Goal: Find specific page/section: Find specific page/section

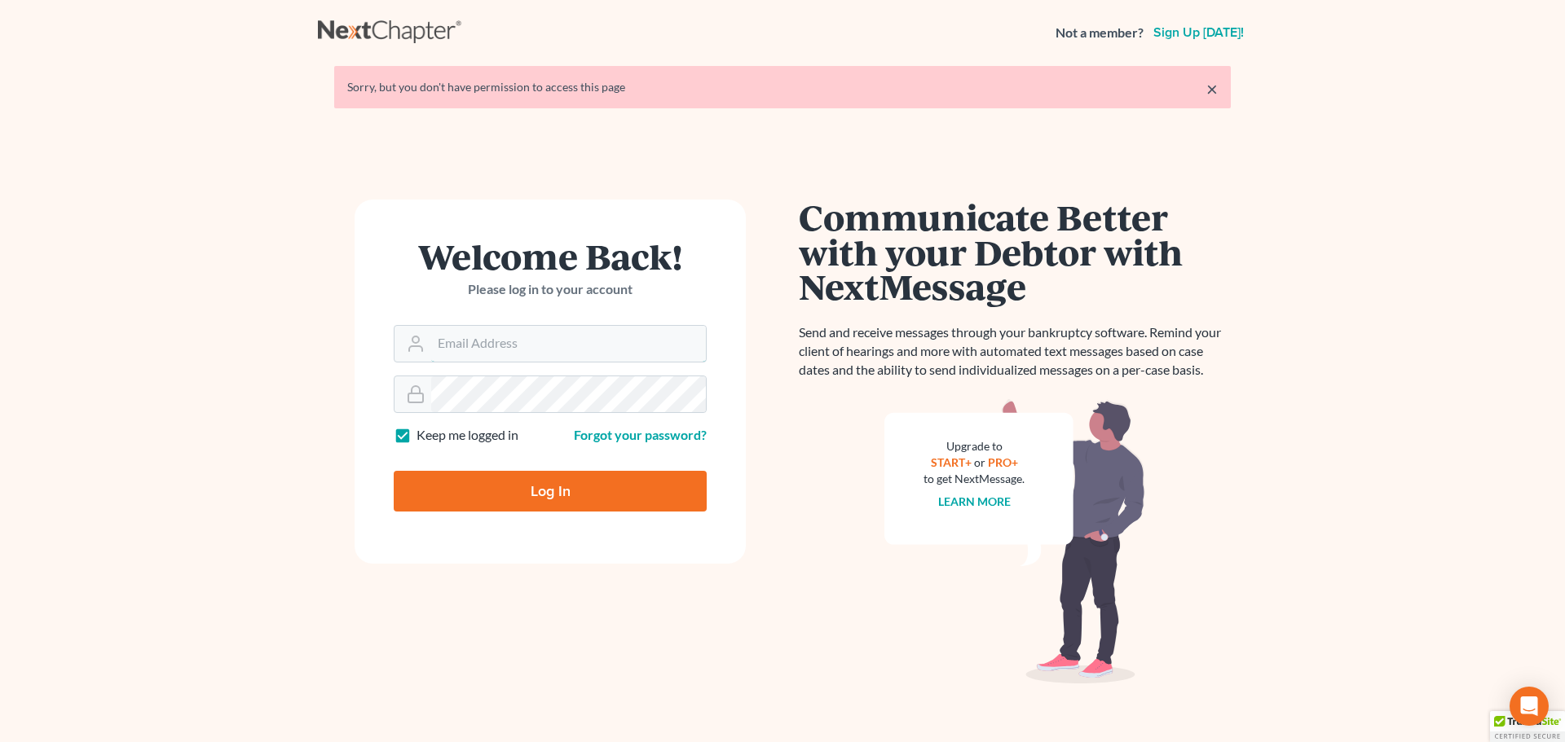
type input "[PERSON_NAME][EMAIL_ADDRESS][DOMAIN_NAME]"
click at [530, 489] on input "Log In" at bounding box center [550, 491] width 313 height 41
type input "Thinking..."
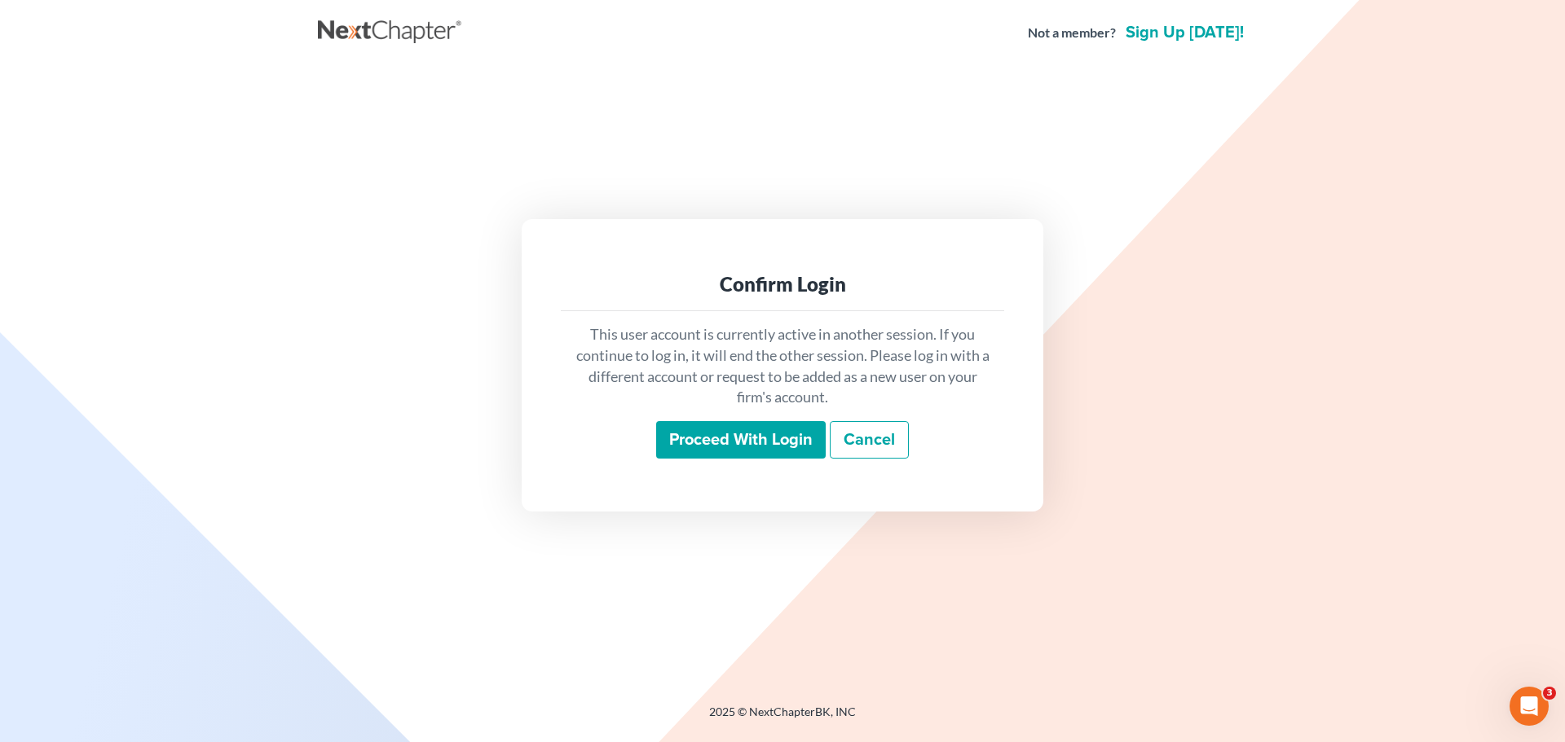
click at [745, 436] on input "Proceed with login" at bounding box center [740, 439] width 169 height 37
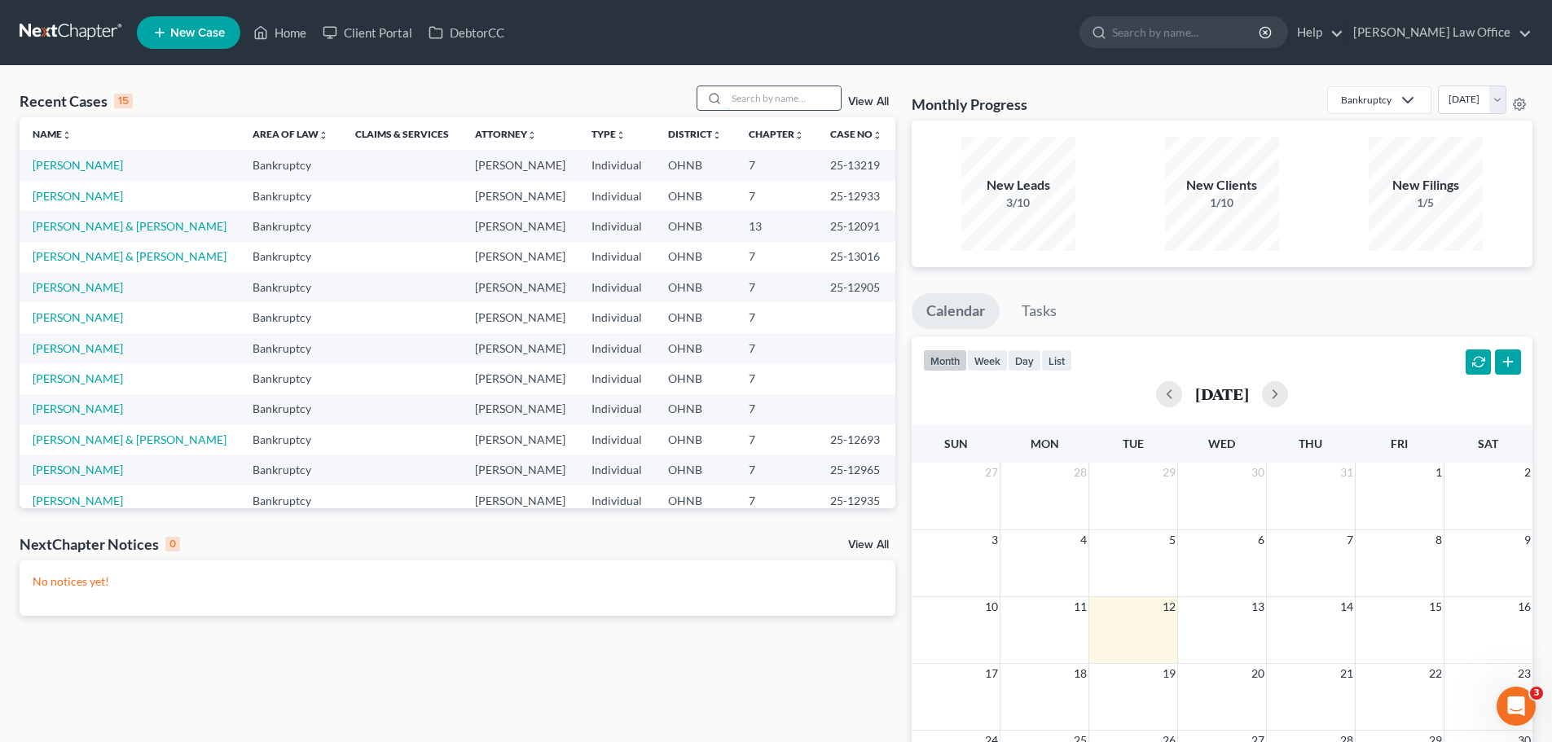
click at [799, 98] on input "search" at bounding box center [784, 98] width 114 height 24
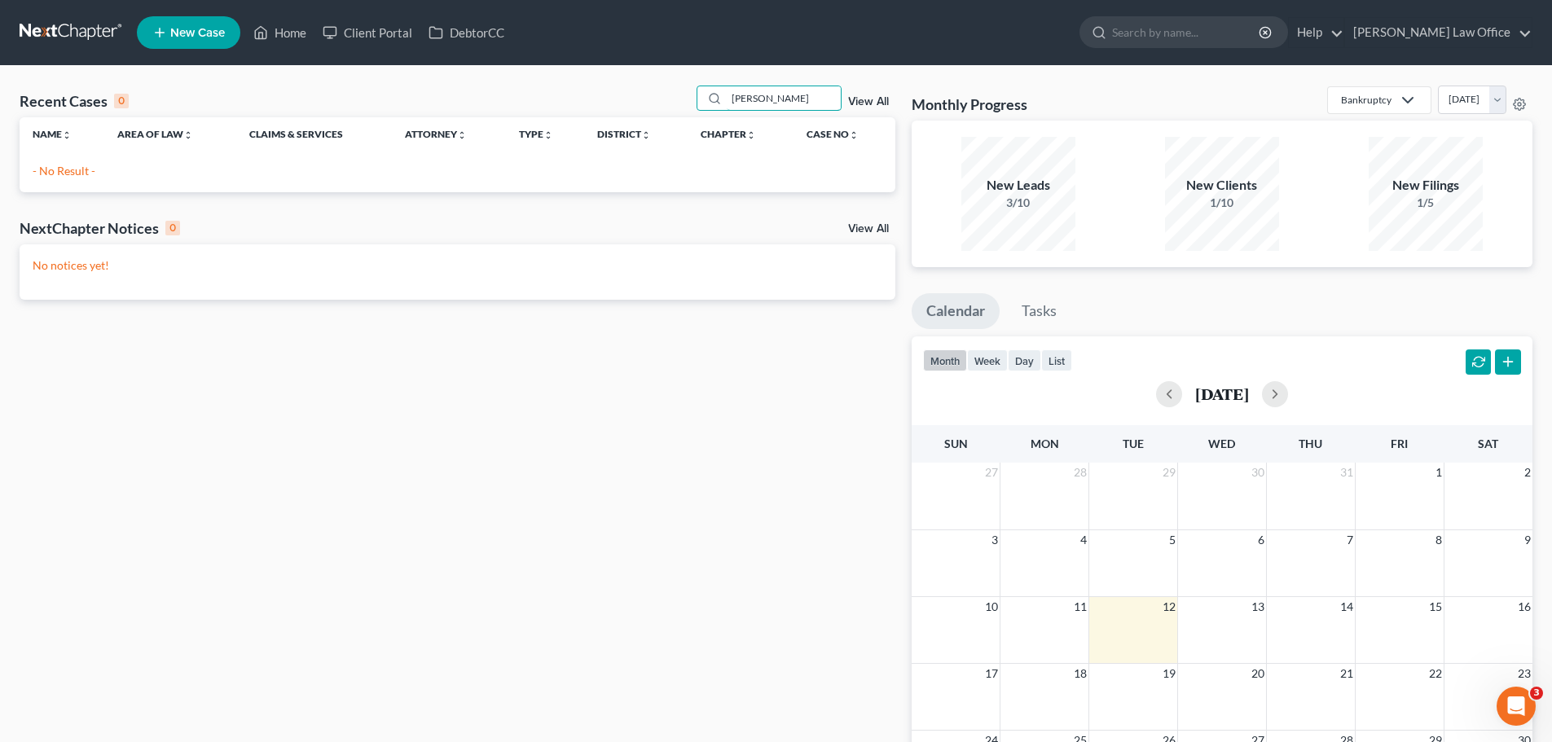
drag, startPoint x: 781, startPoint y: 100, endPoint x: 647, endPoint y: 95, distance: 134.6
click at [649, 98] on div "Recent Cases 0 schroeder View All" at bounding box center [458, 102] width 876 height 32
type input "carey"
click at [284, 27] on link "Home" at bounding box center [279, 32] width 69 height 29
click at [288, 25] on link "Home" at bounding box center [279, 32] width 69 height 29
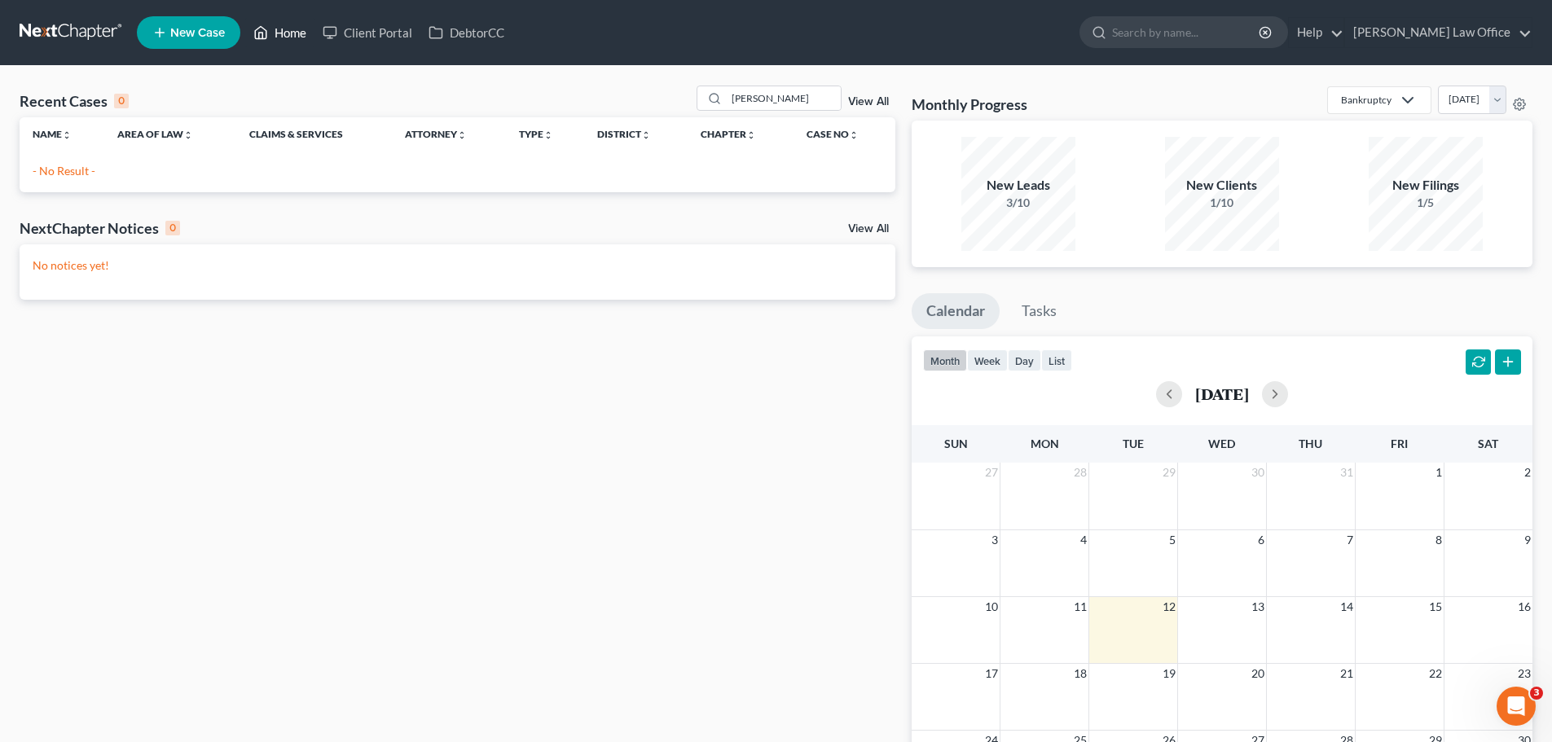
click at [297, 29] on link "Home" at bounding box center [279, 32] width 69 height 29
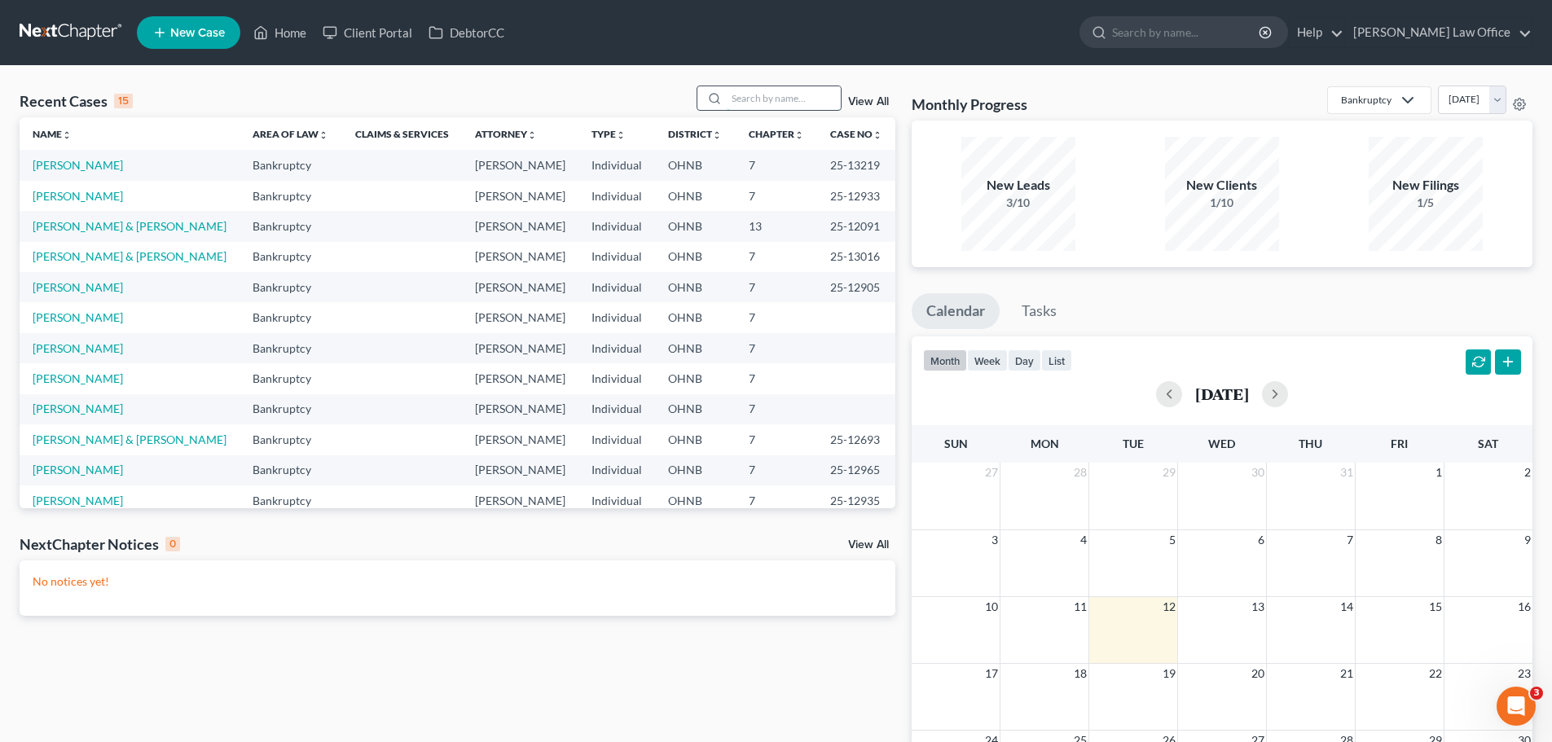
click at [759, 99] on input "search" at bounding box center [784, 98] width 114 height 24
type input "schroeder"
